Goal: Check status: Check status

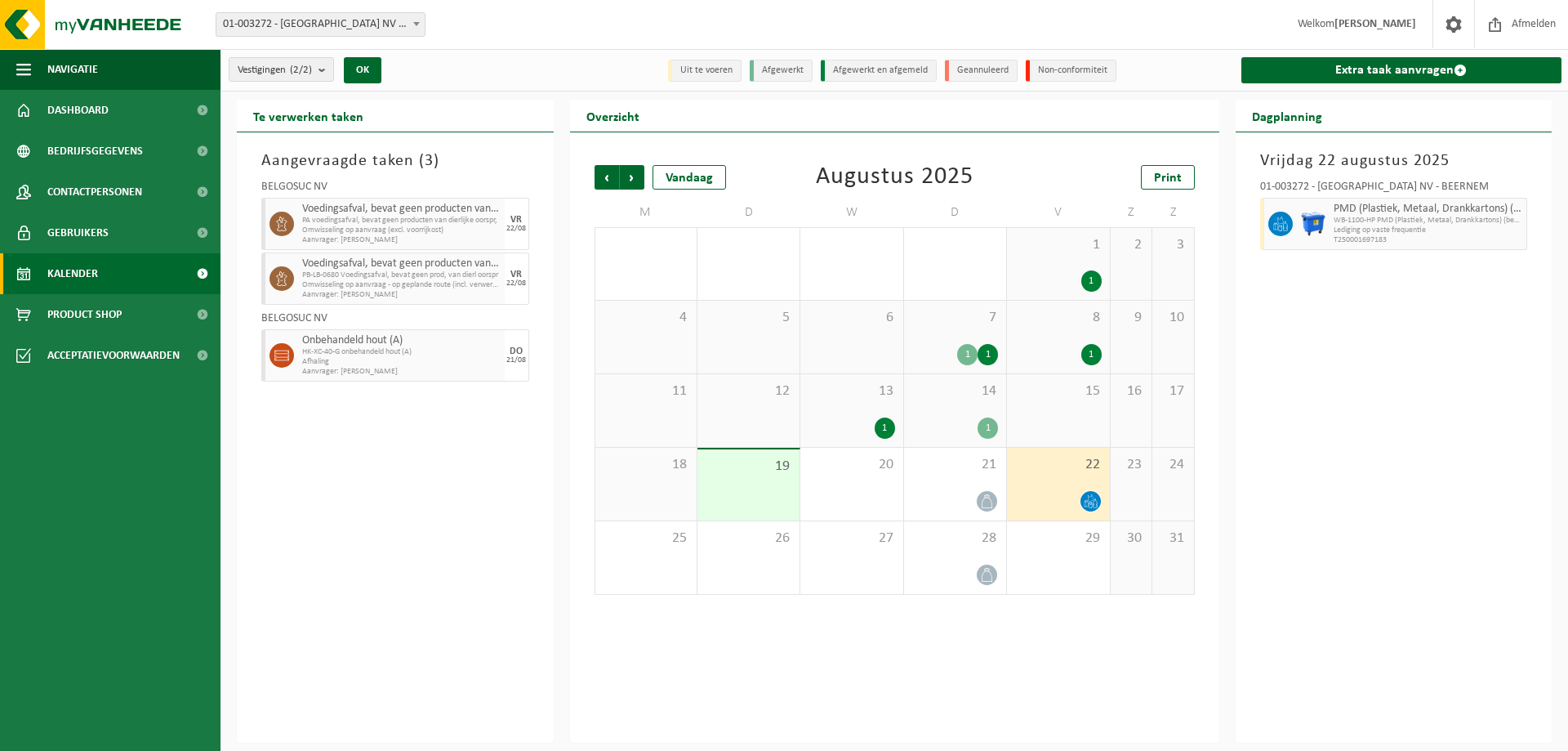
click at [383, 613] on div "Aangevraagde taken ( 3 ) BELGOSUC NV Voedingsafval, bevat geen producten van di…" at bounding box center [394, 438] width 317 height 610
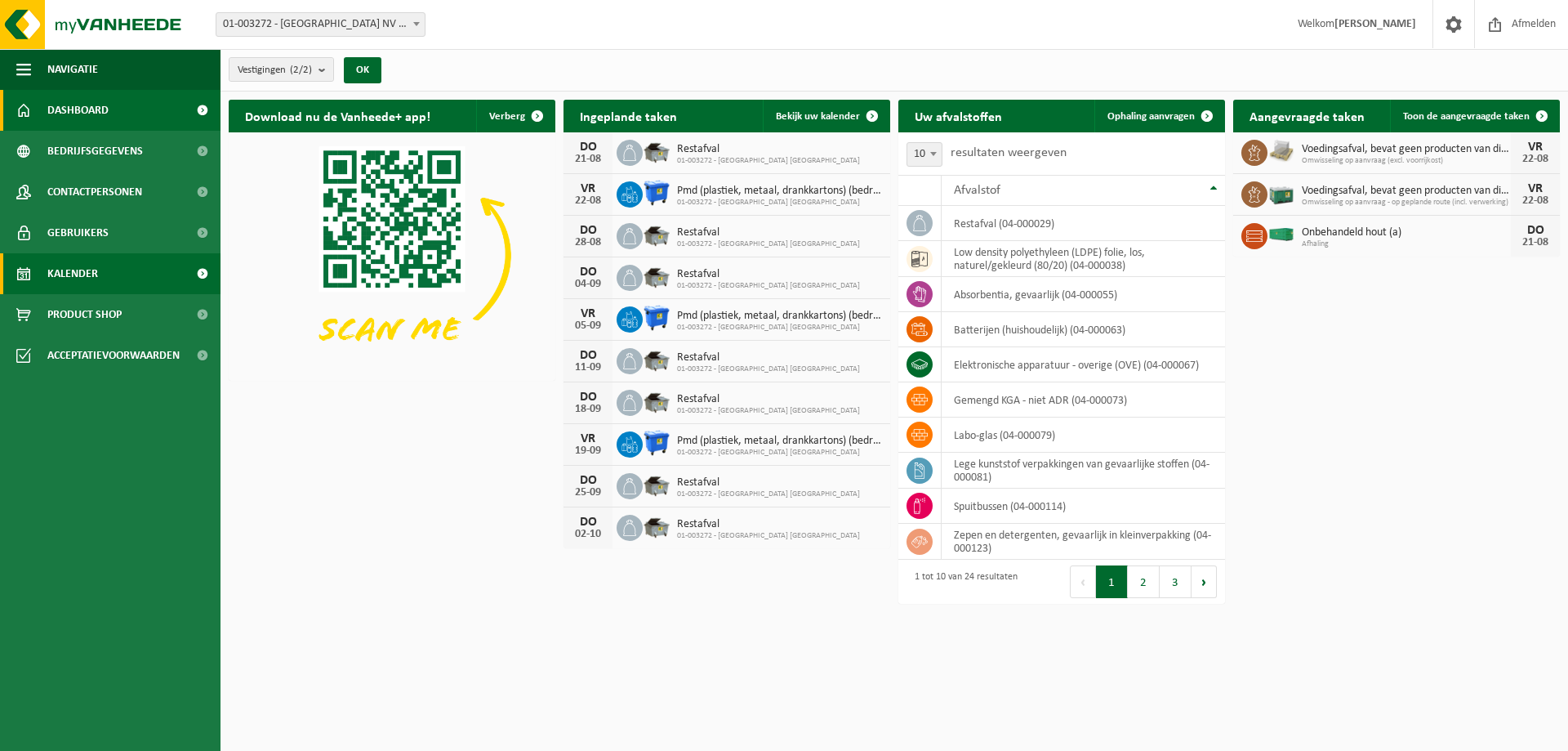
click at [136, 256] on link "Kalender" at bounding box center [110, 273] width 221 height 41
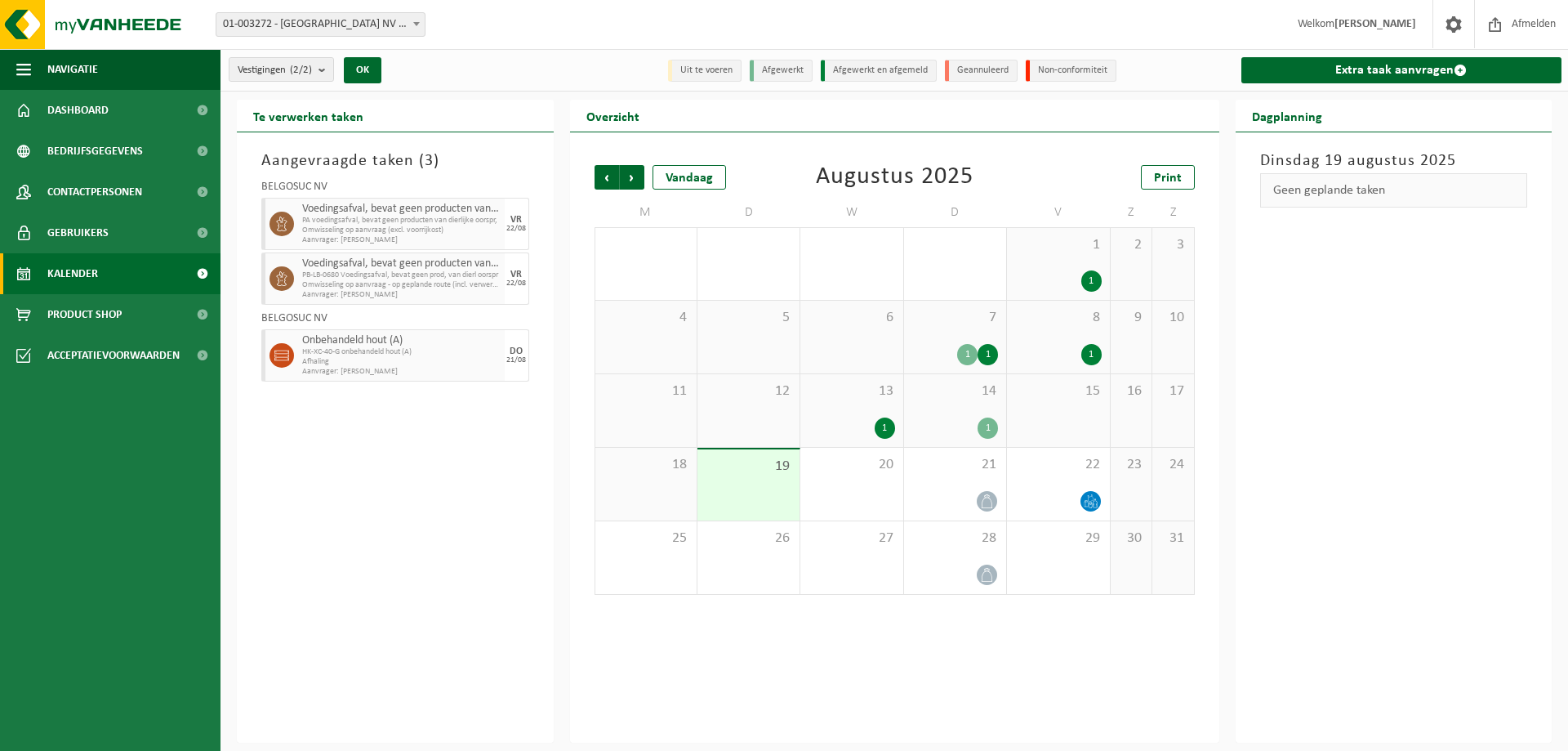
click at [572, 41] on div "Vestiging: 01-003272 - BELGOSUC NV - BEERNEM 10-779676 - BELGOSUC NV - BEERNEM …" at bounding box center [784, 25] width 1568 height 50
click at [528, 80] on div "Vestigingen (2/2) Alles selecteren Alles deselecteren Actieve selecteren BELGOS…" at bounding box center [390, 69] width 337 height 35
click at [891, 496] on div "20" at bounding box center [851, 484] width 102 height 73
click at [747, 491] on div "19" at bounding box center [748, 485] width 102 height 71
click at [409, 546] on div "Aangevraagde taken ( 3 ) BELGOSUC NV Voedingsafval, bevat geen producten van di…" at bounding box center [394, 438] width 317 height 610
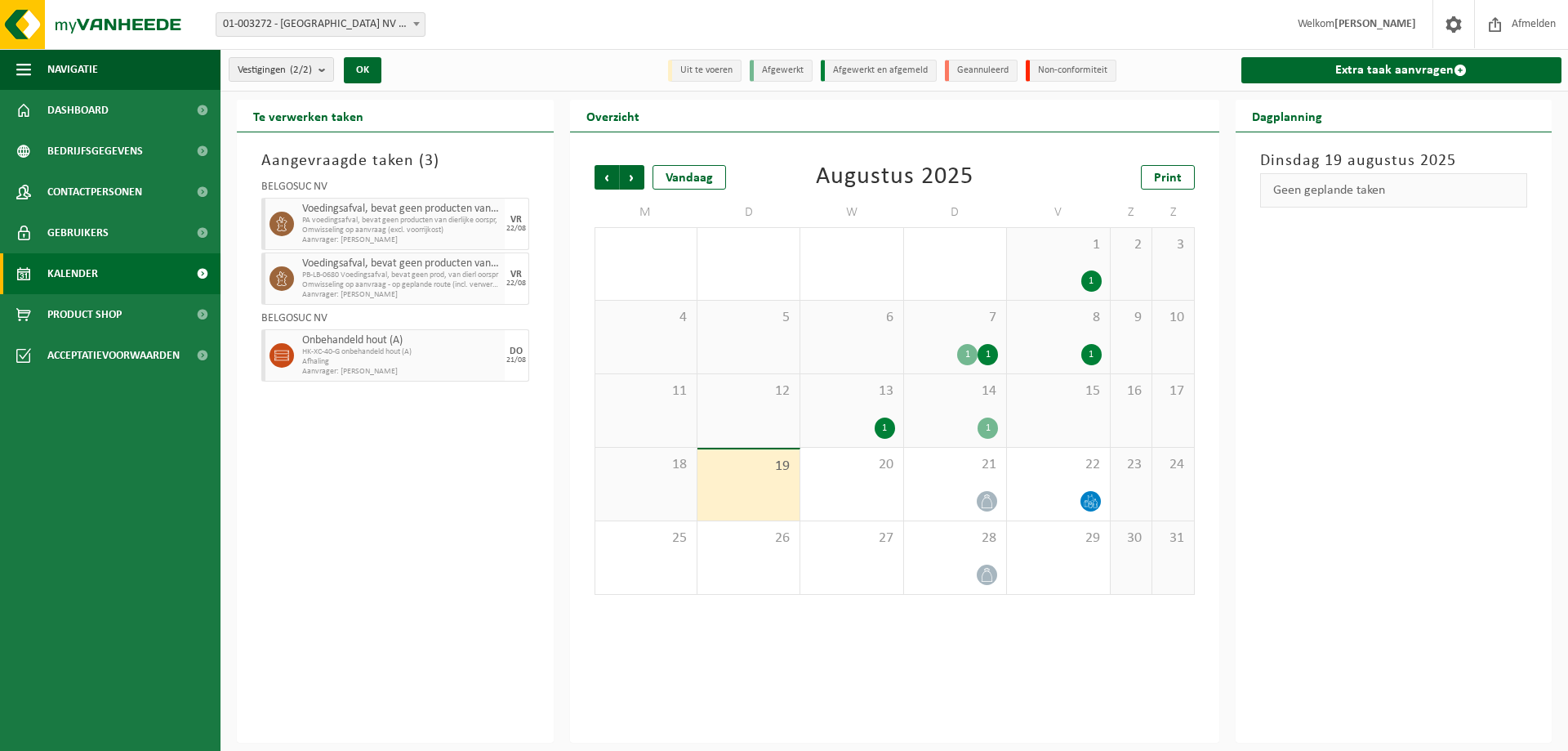
click at [409, 546] on div "Aangevraagde taken ( 3 ) BELGOSUC NV Voedingsafval, bevat geen producten van di…" at bounding box center [394, 438] width 317 height 610
click at [377, 526] on div "Aangevraagde taken ( 3 ) BELGOSUC NV Voedingsafval, bevat geen producten van di…" at bounding box center [394, 438] width 317 height 610
click at [355, 213] on span "Voedingsafval, bevat geen producten van dierlijke oorsprong, gemengde verpakkin…" at bounding box center [401, 209] width 198 height 13
click at [978, 410] on div "14 1" at bounding box center [954, 410] width 102 height 73
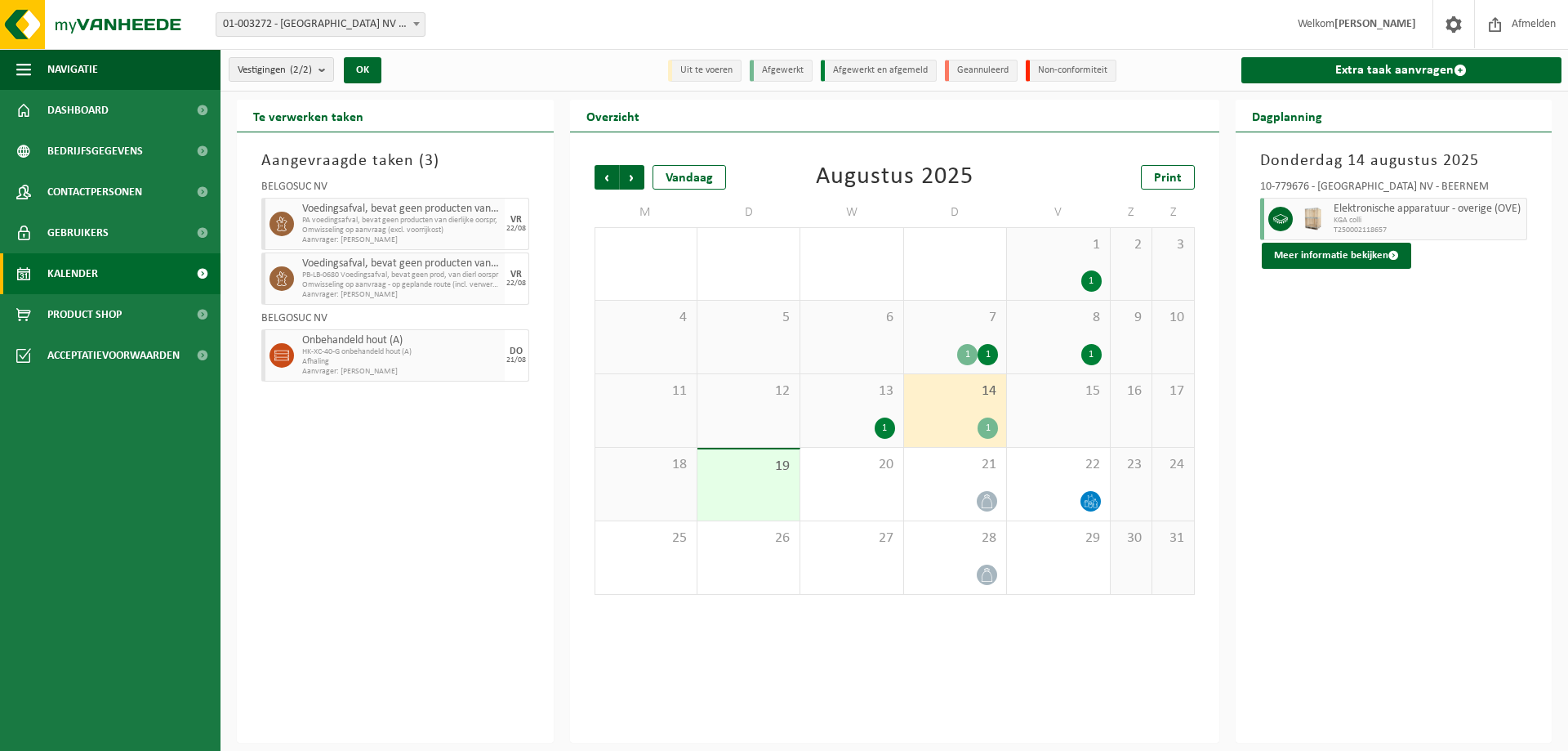
click at [891, 418] on div "1" at bounding box center [852, 428] width 86 height 22
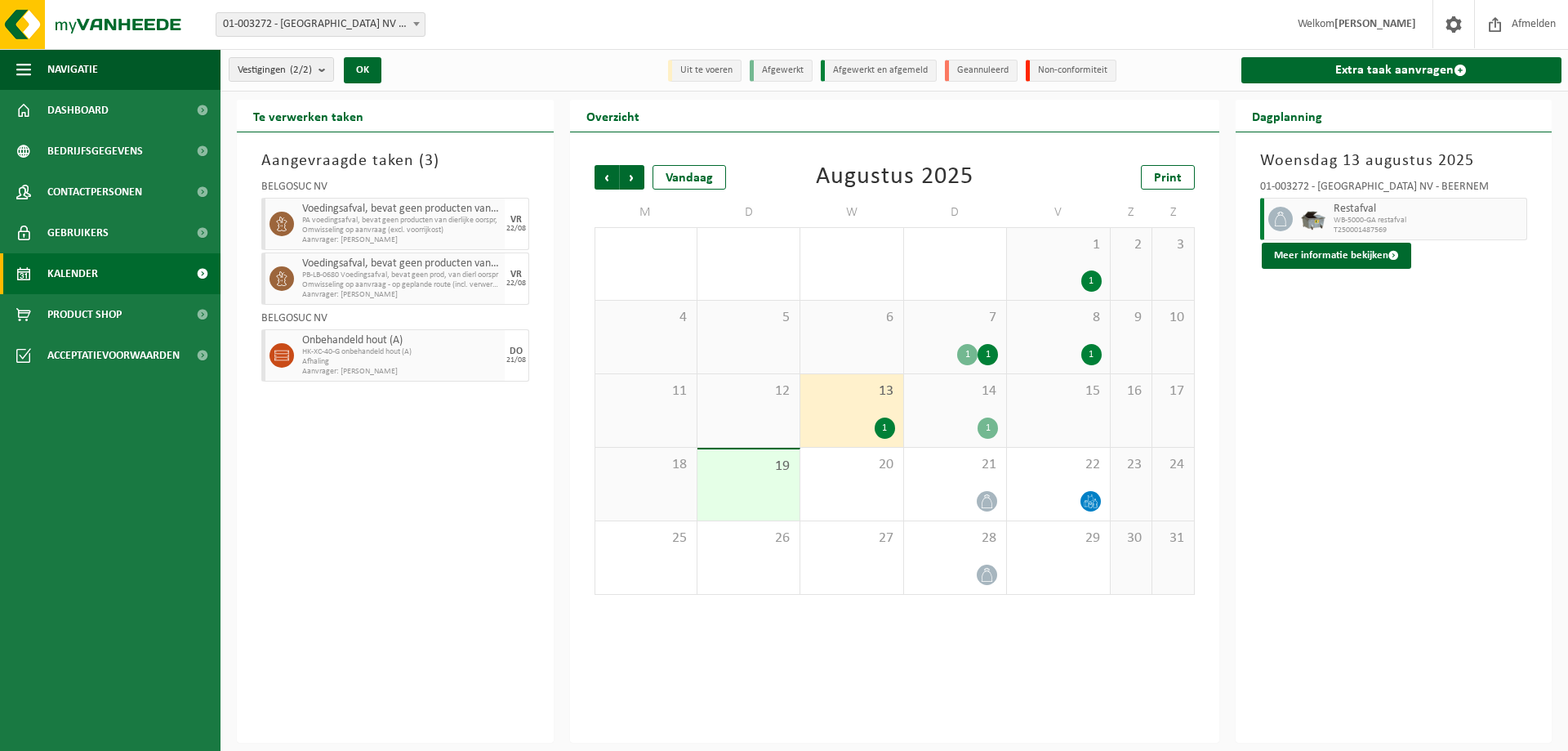
click at [940, 404] on div "14 1" at bounding box center [954, 410] width 102 height 73
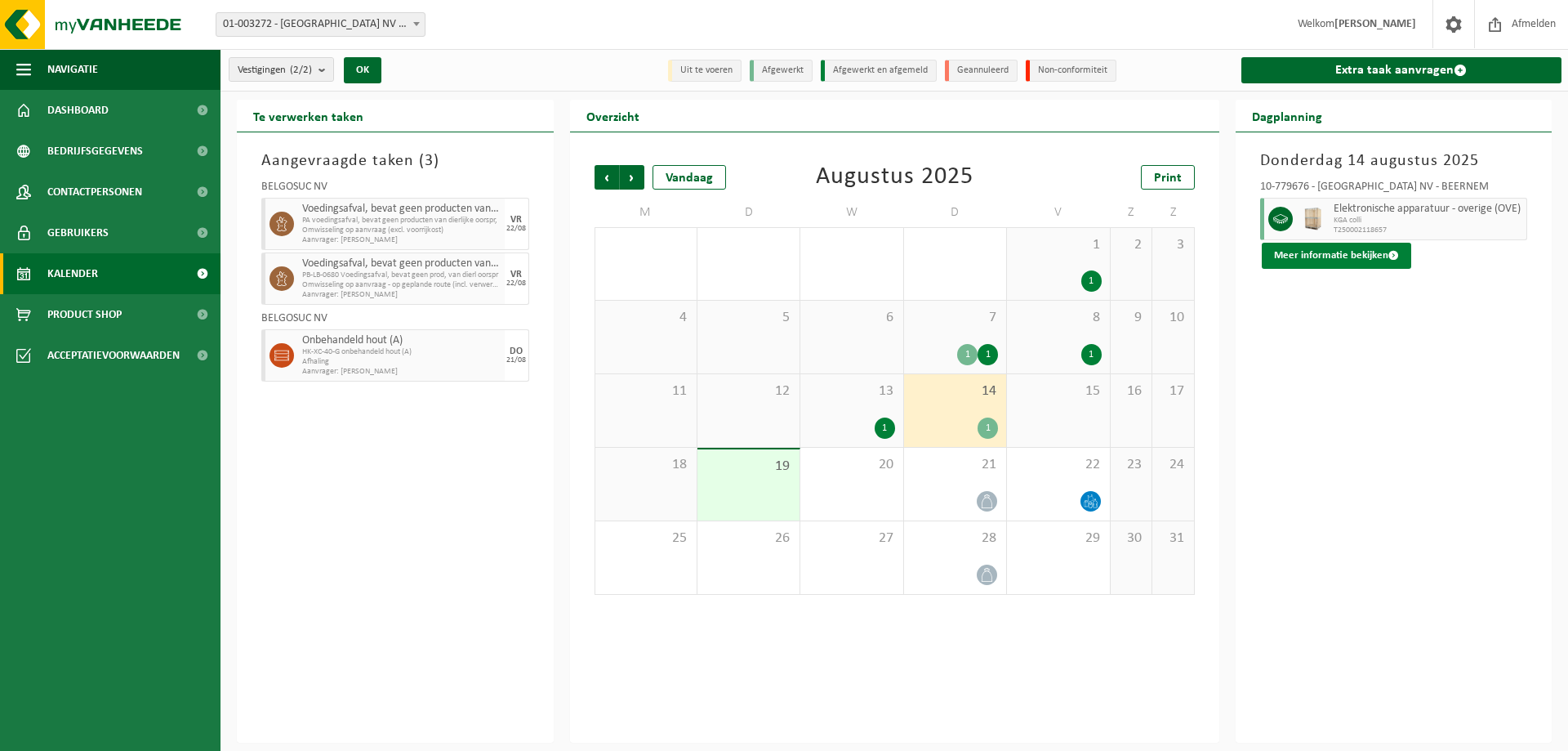
click at [1307, 246] on button "Meer informatie bekijken" at bounding box center [1336, 256] width 150 height 26
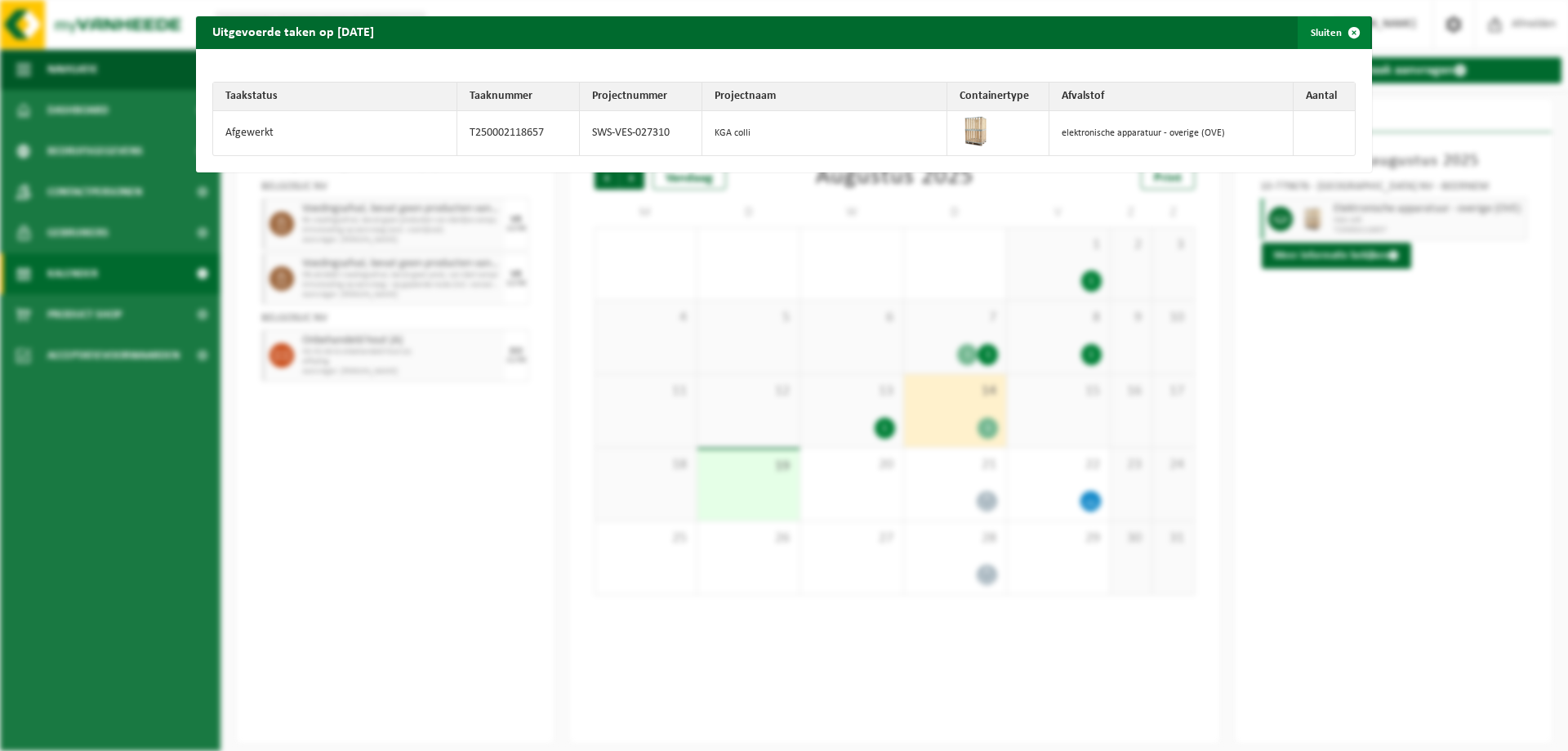
click at [1342, 31] on span "button" at bounding box center [1355, 33] width 33 height 33
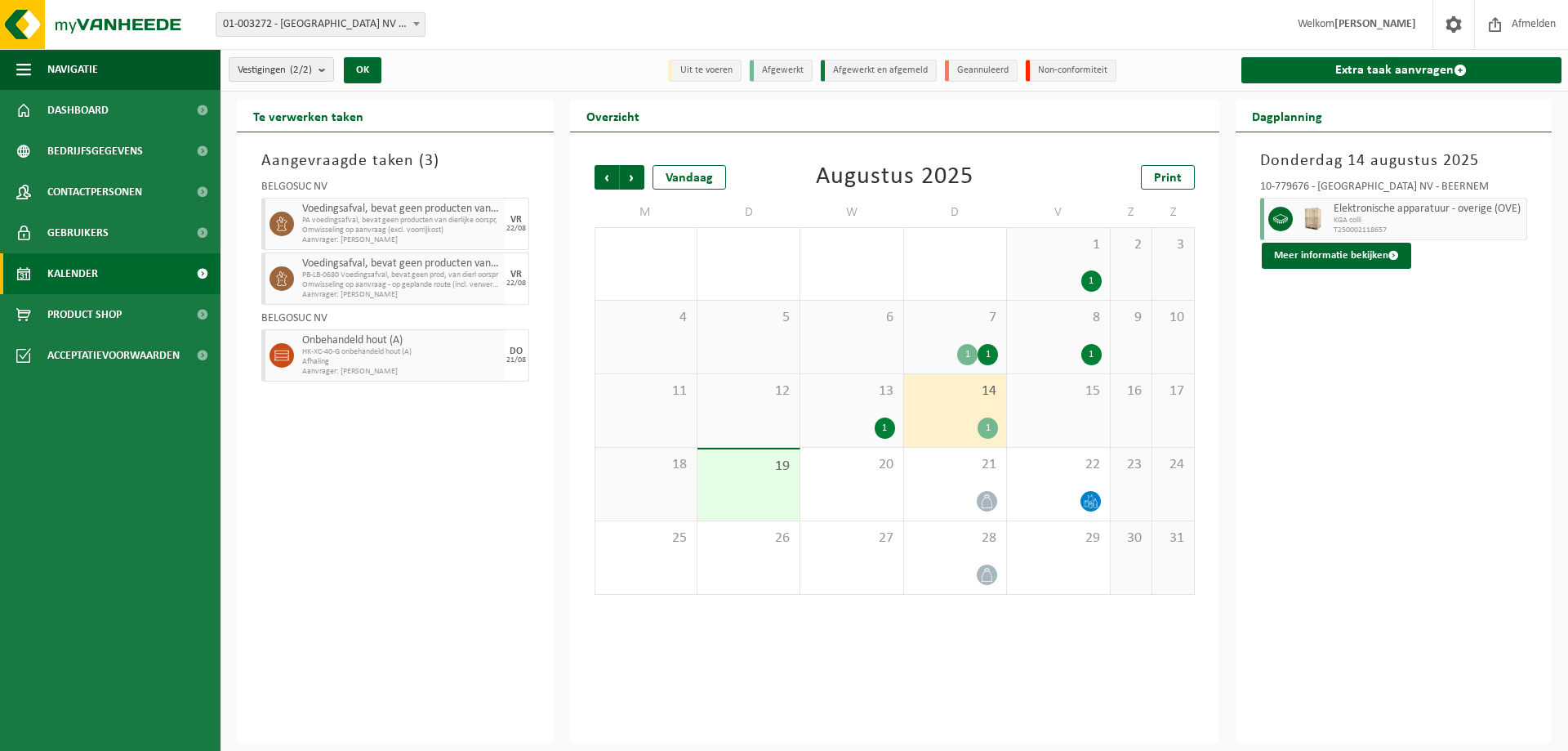
click at [510, 32] on div "Vestiging: 01-003272 - BELGOSUC NV - BEERNEM 10-779676 - BELGOSUC NV - BEERNEM …" at bounding box center [784, 25] width 1568 height 50
click at [455, 535] on div "Aangevraagde taken ( 3 ) BELGOSUC NV Voedingsafval, bevat geen producten van di…" at bounding box center [394, 438] width 317 height 610
click at [455, 533] on div "Aangevraagde taken ( 3 ) BELGOSUC NV Voedingsafval, bevat geen producten van di…" at bounding box center [394, 438] width 317 height 610
click at [418, 456] on div "Aangevraagde taken ( 3 ) BELGOSUC NV Voedingsafval, bevat geen producten van di…" at bounding box center [394, 438] width 317 height 610
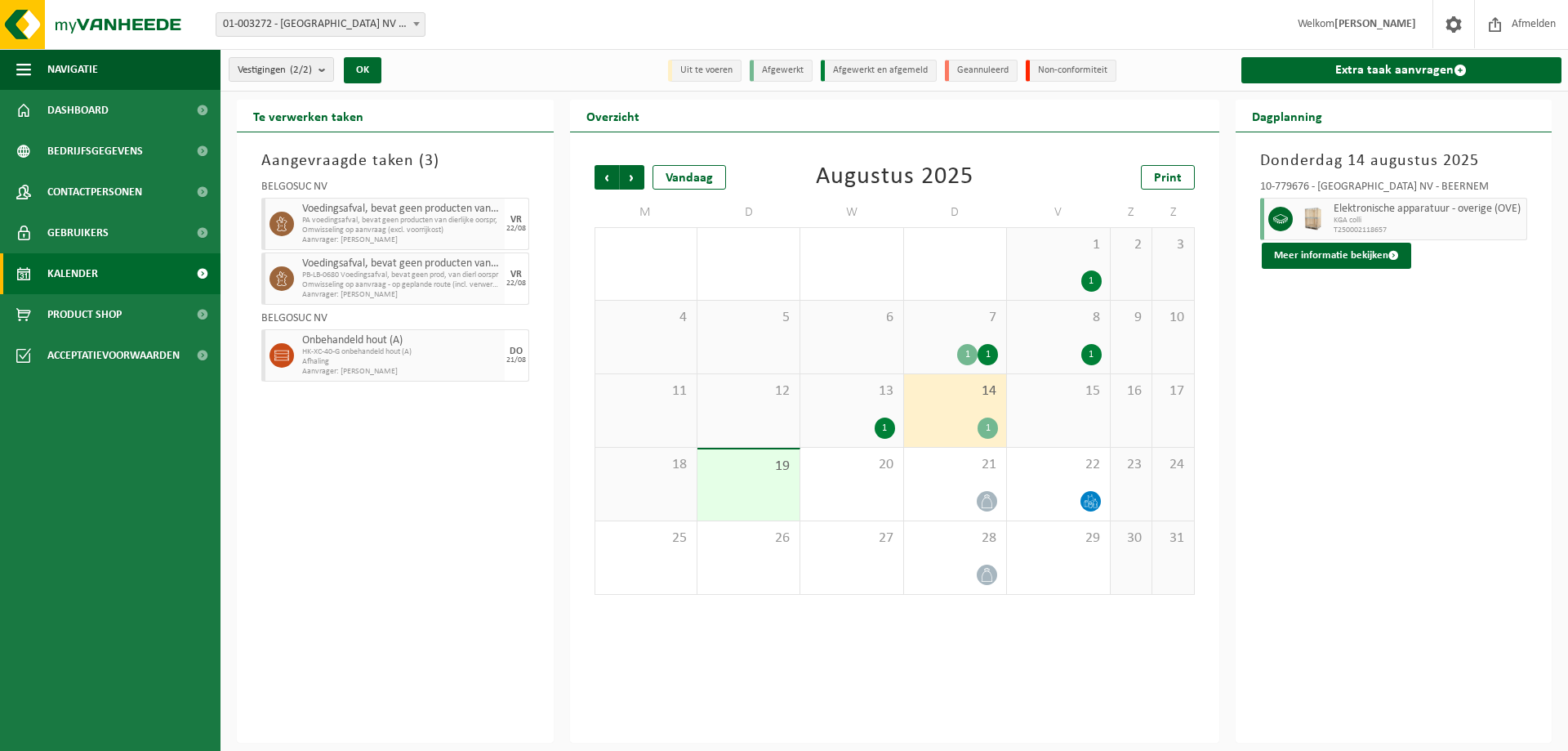
click at [406, 357] on span "Afhaling" at bounding box center [401, 362] width 198 height 10
click at [413, 237] on span "Aanvrager: Victor Vienne" at bounding box center [401, 240] width 198 height 10
click at [410, 286] on span "Omwisseling op aanvraag - op geplande route (incl. verwerking)" at bounding box center [401, 285] width 198 height 10
click at [479, 487] on div "Aangevraagde taken ( 3 ) BELGOSUC NV Voedingsafval, bevat geen producten van di…" at bounding box center [394, 438] width 317 height 610
click at [421, 560] on div "Aangevraagde taken ( 3 ) BELGOSUC NV Voedingsafval, bevat geen producten van di…" at bounding box center [394, 438] width 317 height 610
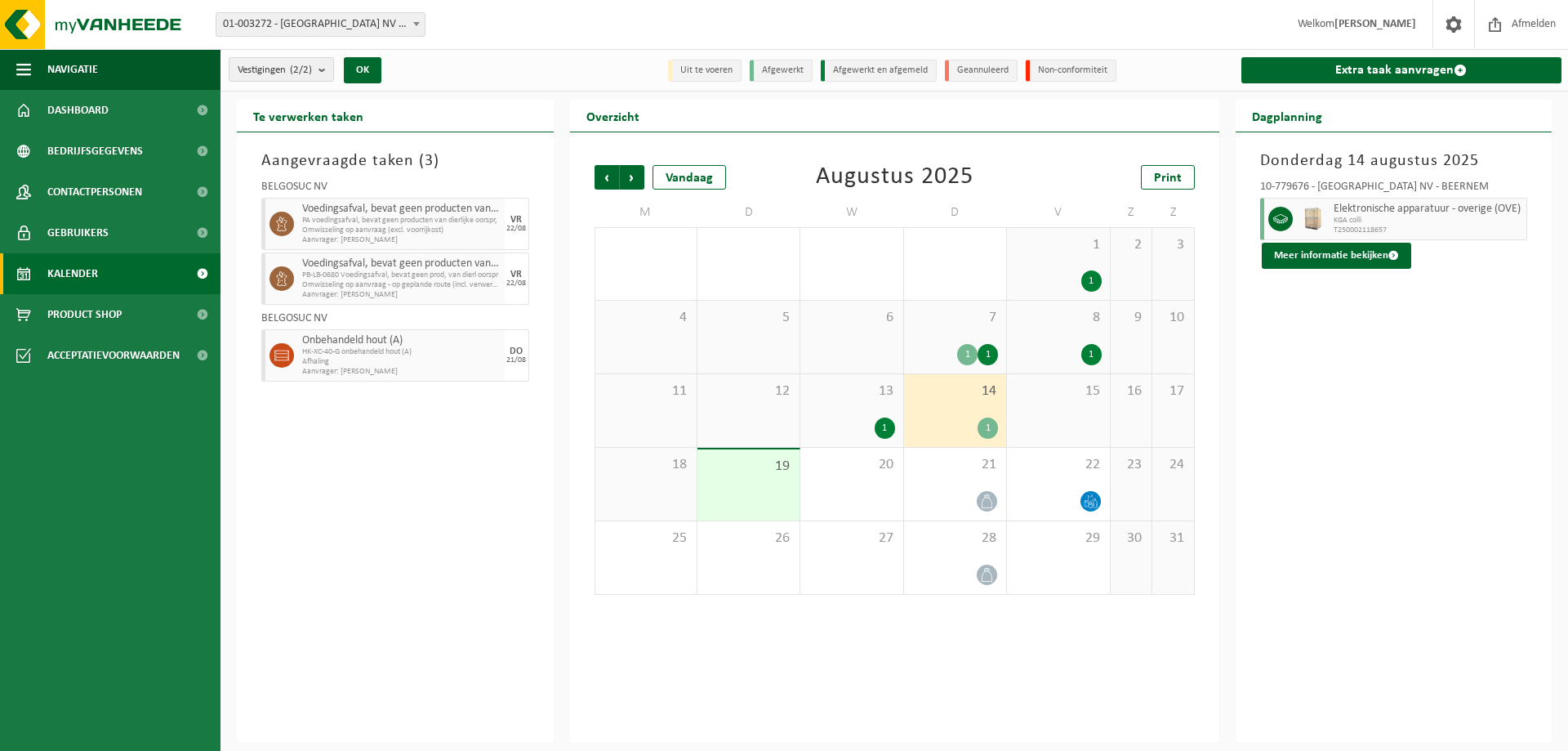
click at [421, 556] on div "Aangevraagde taken ( 3 ) BELGOSUC NV Voedingsafval, bevat geen producten van di…" at bounding box center [394, 438] width 317 height 610
